Goal: Task Accomplishment & Management: Manage account settings

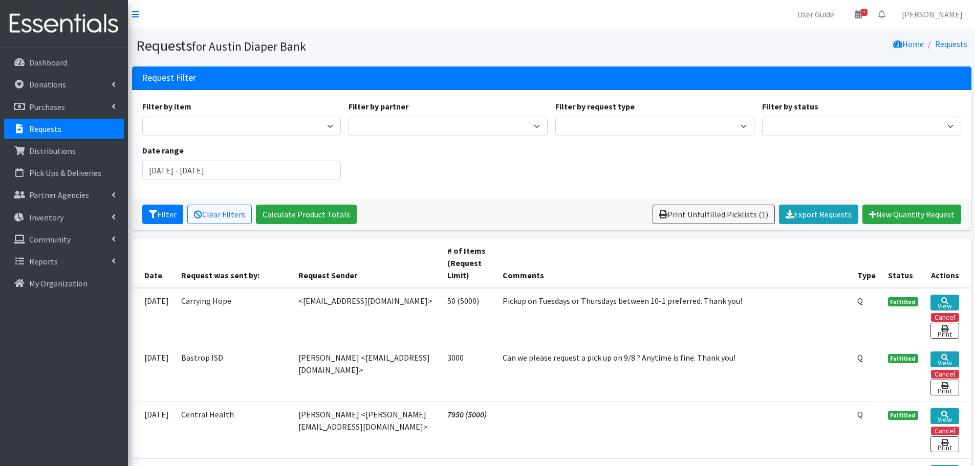
click at [43, 128] on p "Requests" at bounding box center [45, 129] width 32 height 10
click at [48, 127] on p "Requests" at bounding box center [45, 129] width 32 height 10
